Goal: Task Accomplishment & Management: Manage account settings

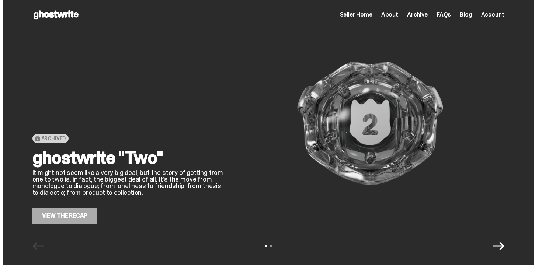
click at [362, 12] on span "Seller Home" at bounding box center [356, 15] width 32 height 6
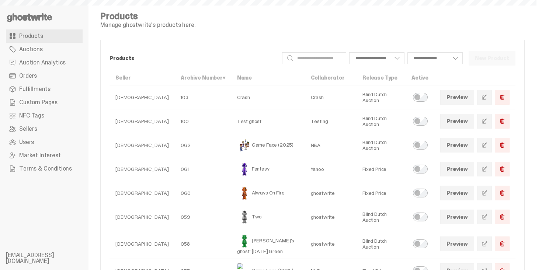
select select
click at [49, 81] on link "Orders" at bounding box center [44, 75] width 77 height 13
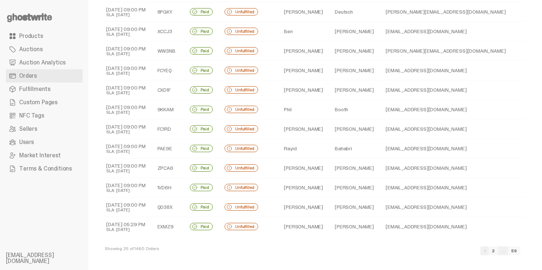
scroll to position [298, 0]
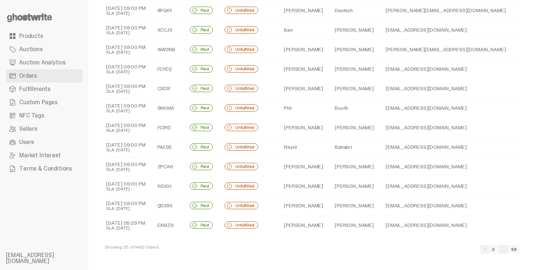
click at [295, 75] on td "Paul" at bounding box center [303, 69] width 51 height 20
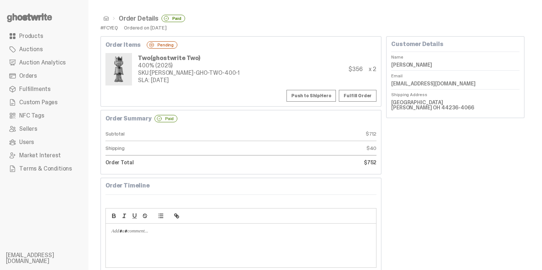
click at [105, 18] on span at bounding box center [106, 18] width 6 height 6
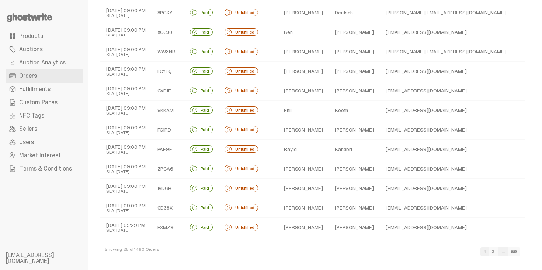
scroll to position [298, 0]
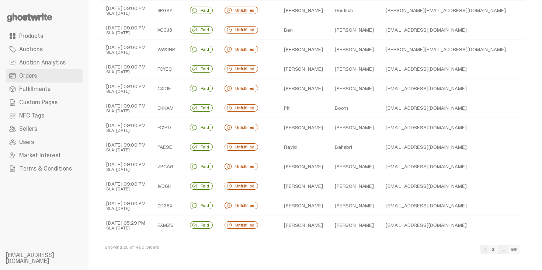
click at [498, 248] on link "2" at bounding box center [494, 249] width 10 height 9
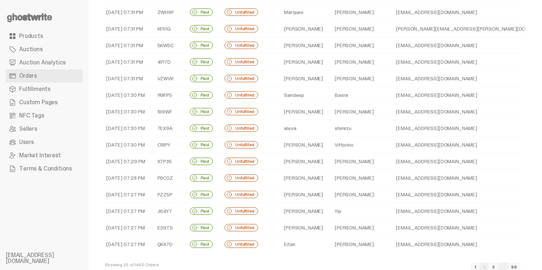
scroll to position [224, 0]
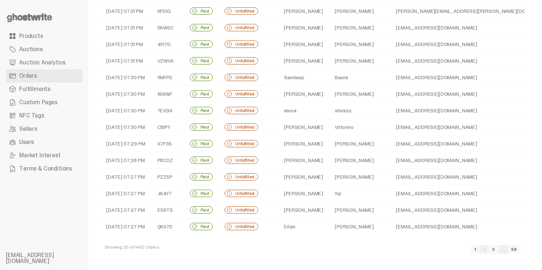
click at [498, 249] on link "3" at bounding box center [494, 249] width 10 height 9
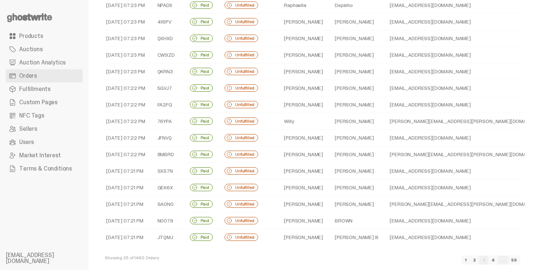
scroll to position [224, 0]
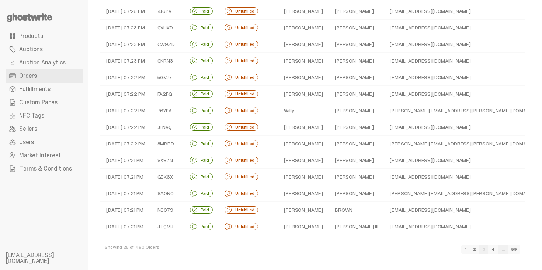
click at [310, 178] on td "Gary L" at bounding box center [303, 177] width 51 height 17
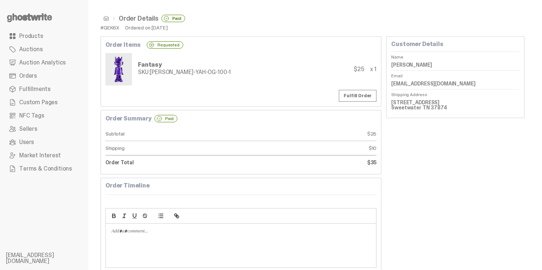
click at [108, 20] on span at bounding box center [106, 18] width 6 height 6
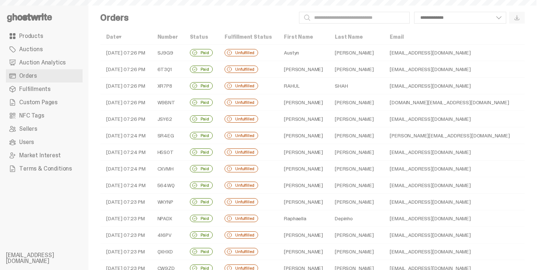
scroll to position [224, 0]
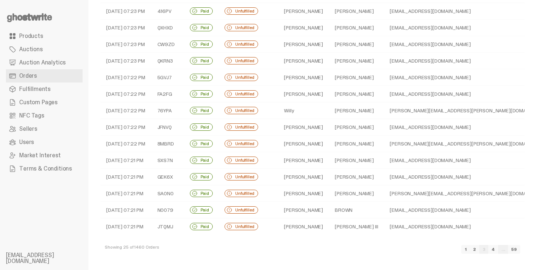
select select
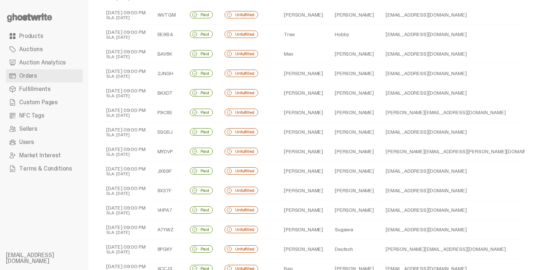
scroll to position [0, 0]
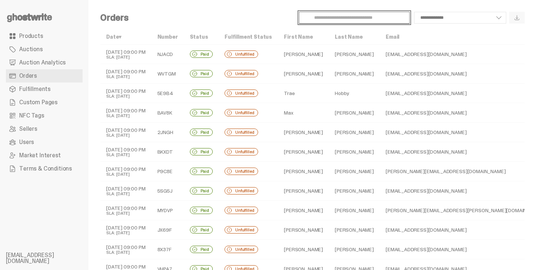
click at [337, 19] on input "Search" at bounding box center [354, 18] width 111 height 12
type input "******"
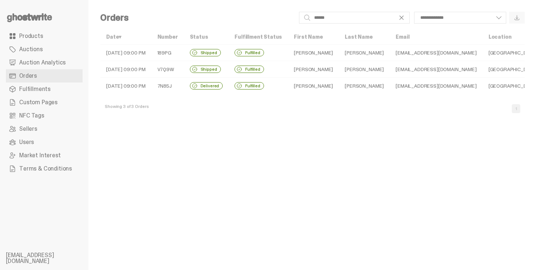
click at [312, 55] on td "Andrew" at bounding box center [313, 53] width 51 height 17
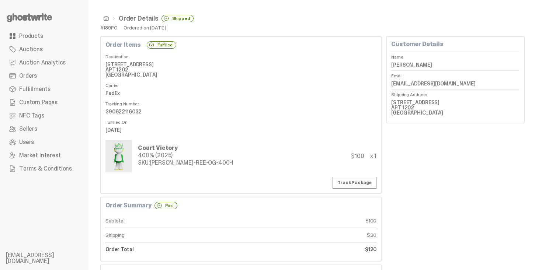
scroll to position [15, 0]
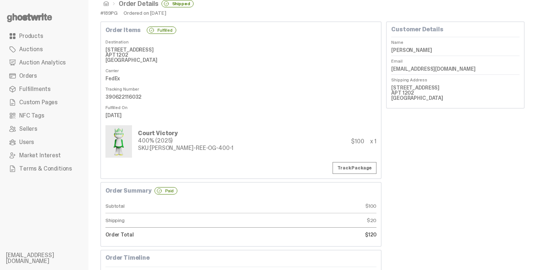
click at [403, 87] on dd "151 SE 1st St. APT 1202 Miami FL 33131" at bounding box center [455, 92] width 128 height 21
copy dd "151 SE 1st St."
click at [405, 96] on dd "151 SE 1st St. APT 1202 Miami FL 33131" at bounding box center [455, 92] width 128 height 21
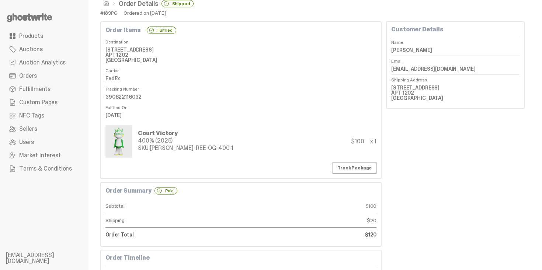
click at [405, 96] on dd "151 SE 1st St. APT 1202 Miami FL 33131" at bounding box center [455, 92] width 128 height 21
click at [405, 90] on dd "151 SE 1st St. APT 1202 Miami FL 33131" at bounding box center [455, 92] width 128 height 21
copy dd "APT 1202"
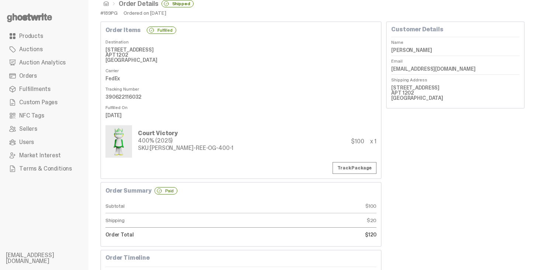
click at [420, 96] on dd "151 SE 1st St. APT 1202 Miami FL 33131" at bounding box center [455, 92] width 128 height 21
copy dd "33131"
click at [41, 49] on span "Auctions" at bounding box center [31, 49] width 24 height 6
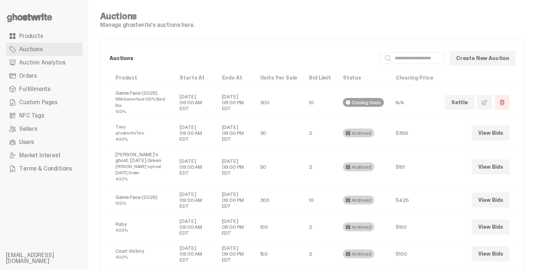
click at [43, 76] on link "Orders" at bounding box center [44, 75] width 77 height 13
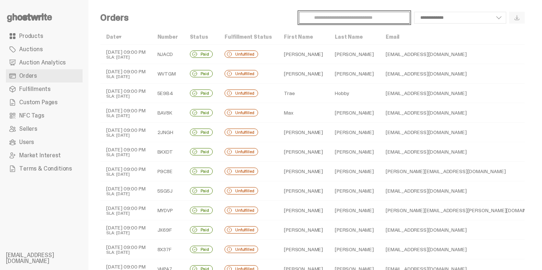
click at [323, 19] on input "Search" at bounding box center [354, 18] width 111 height 12
type input "*"
type input "********"
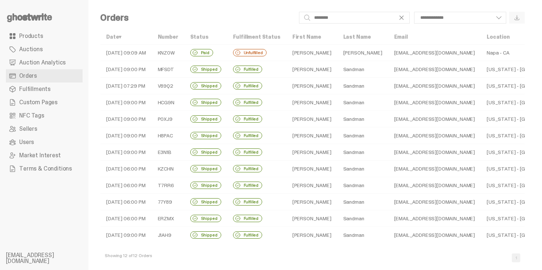
click at [337, 70] on td "Sandman" at bounding box center [362, 69] width 51 height 17
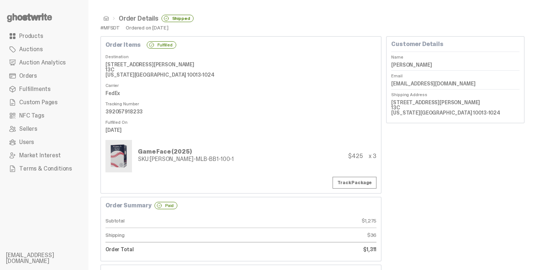
click at [105, 17] on span at bounding box center [106, 18] width 6 height 6
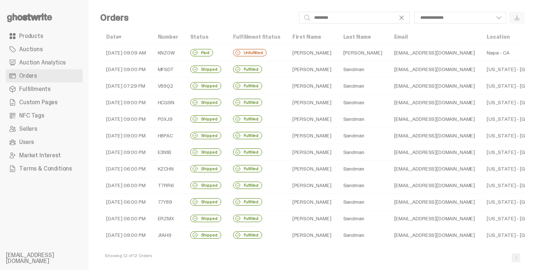
click at [314, 56] on td "MARSHALL" at bounding box center [312, 53] width 51 height 17
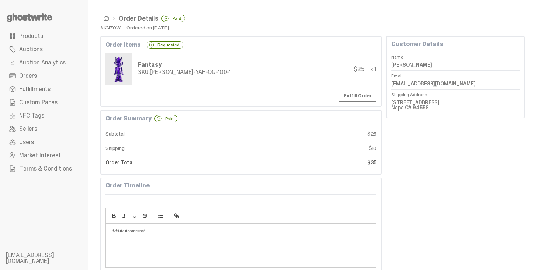
click at [109, 21] on li "Order Details Paid" at bounding box center [147, 18] width 76 height 7
click at [105, 19] on span at bounding box center [106, 18] width 6 height 6
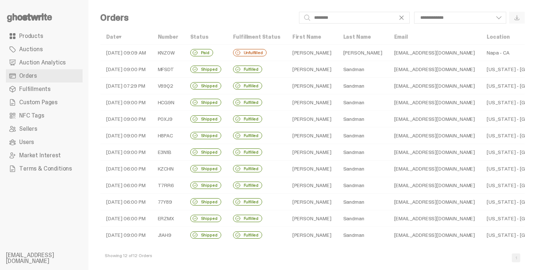
click at [410, 67] on td "msandman2010@gmail.com" at bounding box center [434, 69] width 93 height 17
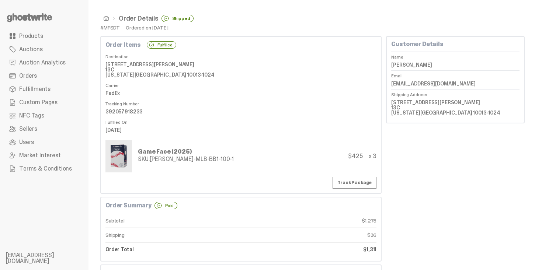
click at [419, 100] on dd "100 Vandam St 13C New York NY 10013-1024" at bounding box center [455, 107] width 128 height 21
click at [108, 18] on span at bounding box center [106, 18] width 6 height 6
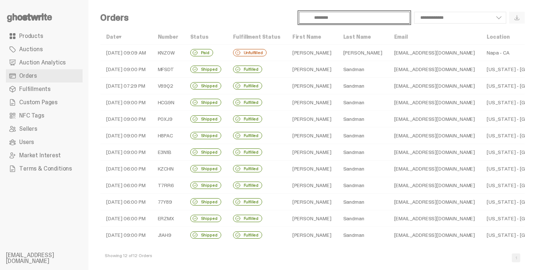
click at [330, 21] on input "********" at bounding box center [354, 18] width 111 height 12
type input "****"
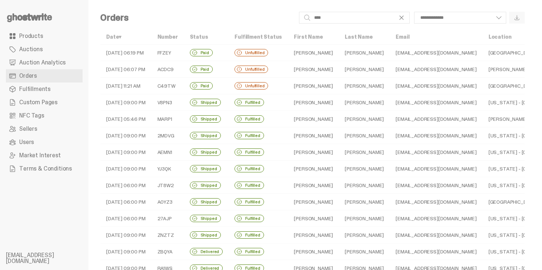
drag, startPoint x: 360, startPoint y: 121, endPoint x: 330, endPoint y: 40, distance: 86.2
click at [330, 40] on table "Date ▾ Number Status Fulfillment Status First Name Last Name Email Location Qua…" at bounding box center [398, 152] width 597 height 247
click at [275, 0] on div "**********" at bounding box center [312, 156] width 448 height 312
click at [316, 103] on td "Roy" at bounding box center [313, 102] width 51 height 17
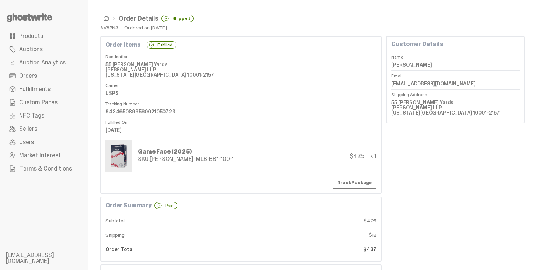
click at [108, 20] on span at bounding box center [106, 18] width 6 height 6
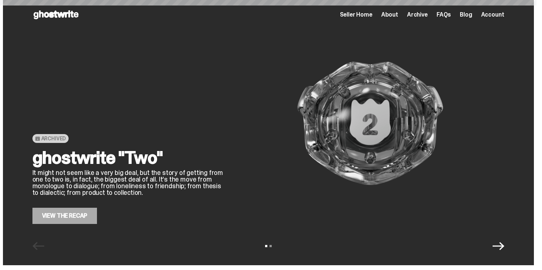
click at [417, 16] on span "Archive" at bounding box center [417, 15] width 21 height 6
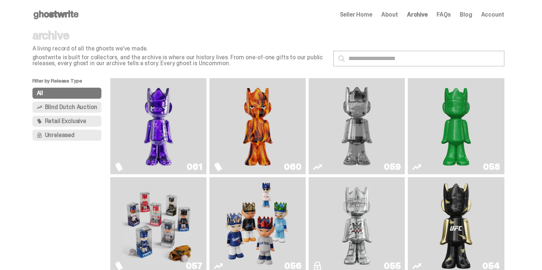
click at [449, 189] on img "Ruby" at bounding box center [456, 225] width 39 height 90
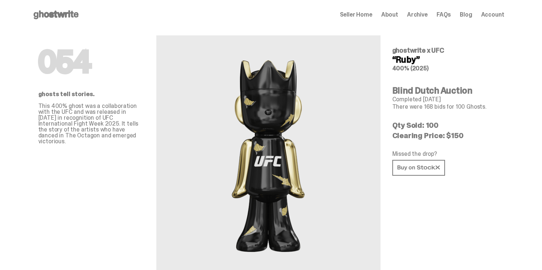
click at [416, 20] on div "Open main menu Home Seller Home About Archive FAQs Blog Account Seller Home Abo…" at bounding box center [268, 15] width 472 height 12
click at [417, 17] on span "Archive" at bounding box center [417, 15] width 21 height 6
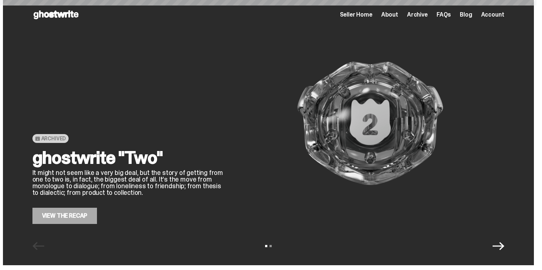
click at [417, 13] on span "Archive" at bounding box center [417, 15] width 21 height 6
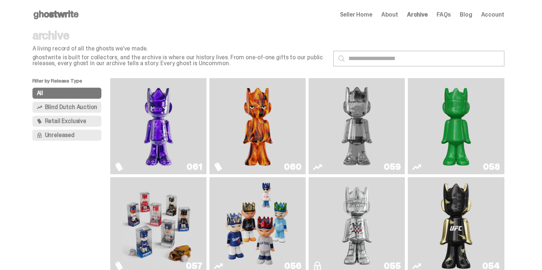
click at [347, 248] on img "I Was There SummerSlam" at bounding box center [357, 225] width 72 height 90
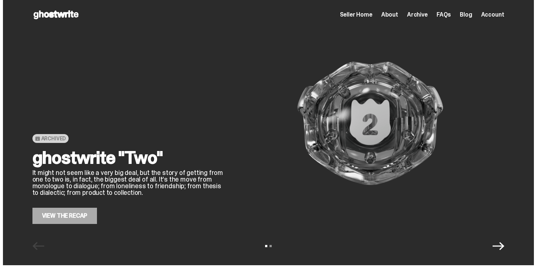
click at [416, 12] on span "Archive" at bounding box center [417, 15] width 21 height 6
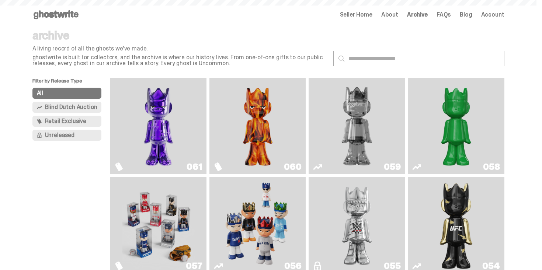
click at [420, 14] on span "Archive" at bounding box center [417, 15] width 21 height 6
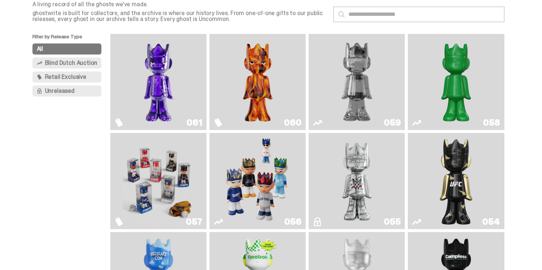
scroll to position [29, 0]
